Goal: Task Accomplishment & Management: Manage account settings

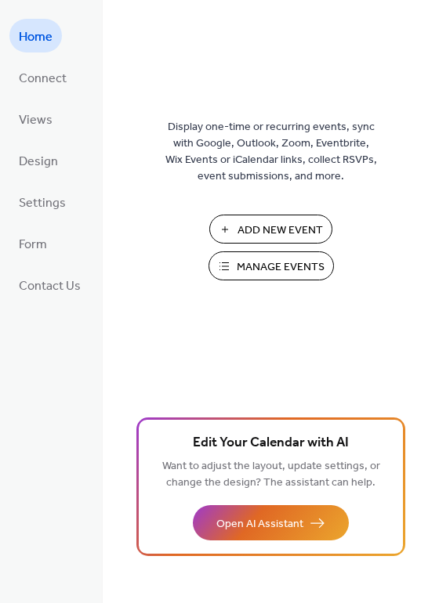
click at [285, 266] on span "Manage Events" at bounding box center [281, 267] width 88 height 16
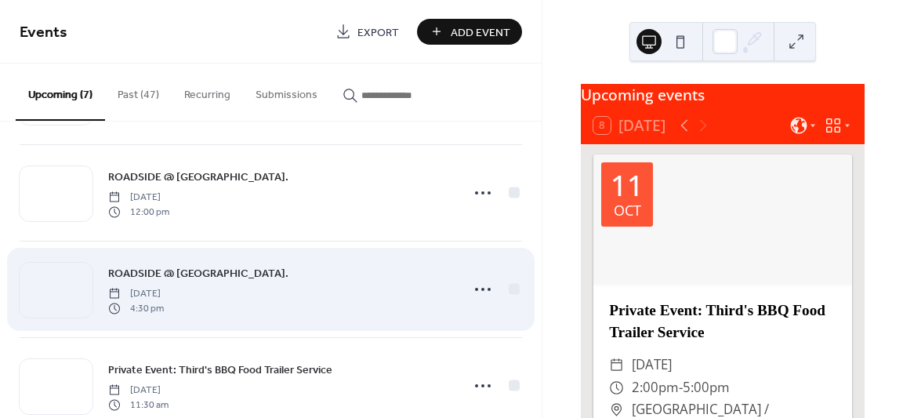
scroll to position [113, 0]
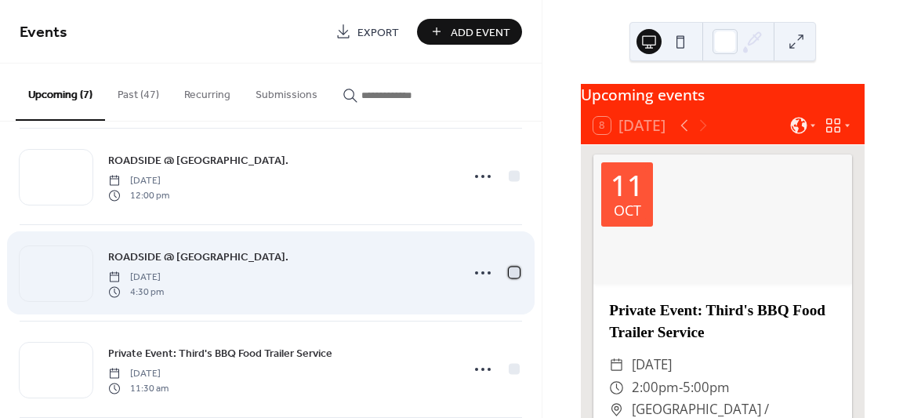
click at [512, 271] on div at bounding box center [514, 271] width 11 height 11
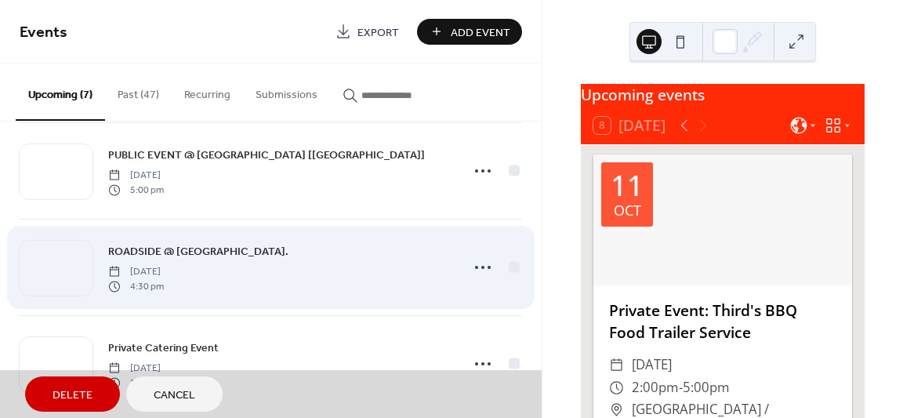
scroll to position [409, 0]
click at [510, 264] on div "ROADSIDE @ [GEOGRAPHIC_DATA]. [DATE] 4:30 pm" at bounding box center [271, 265] width 502 height 96
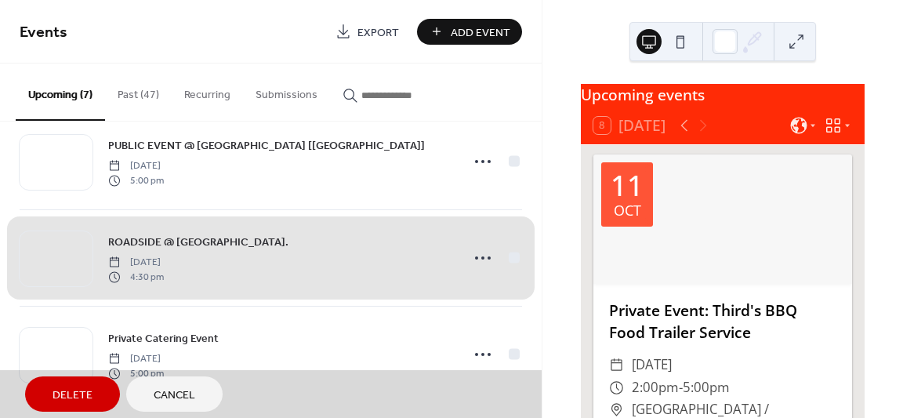
scroll to position [425, 0]
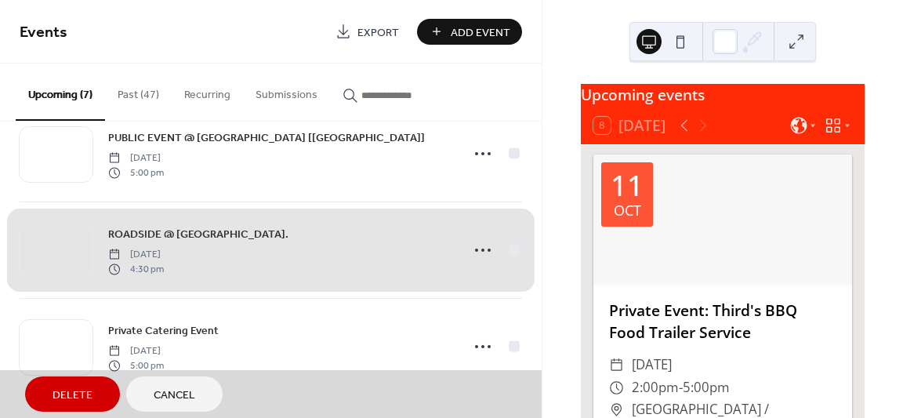
click at [89, 393] on span "Delete" at bounding box center [72, 395] width 40 height 16
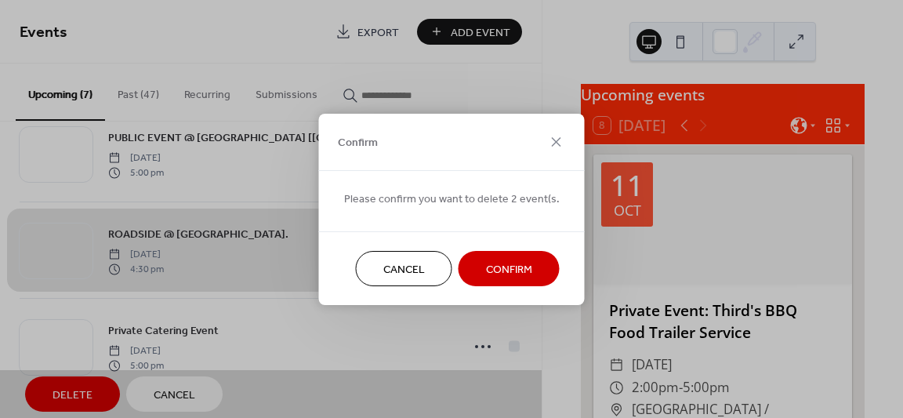
click at [523, 272] on span "Confirm" at bounding box center [509, 269] width 46 height 16
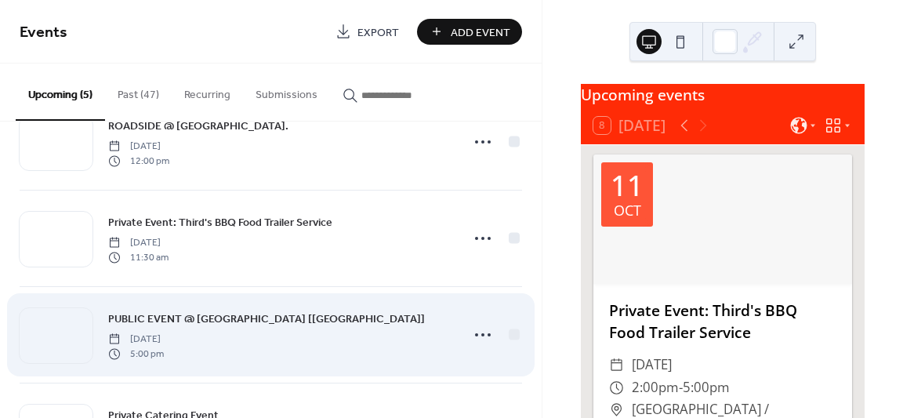
scroll to position [118, 0]
